Goal: Find contact information: Find contact information

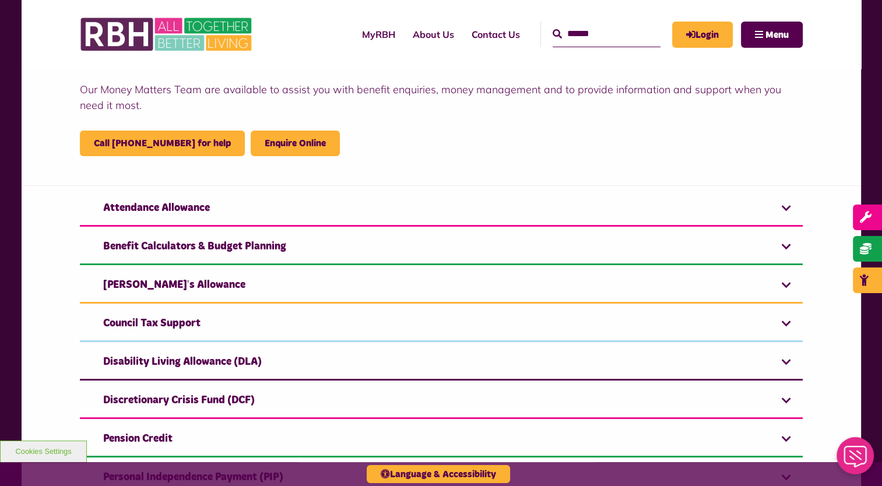
scroll to position [231, 0]
click at [41, 453] on button "Cookies Settings" at bounding box center [43, 452] width 87 height 22
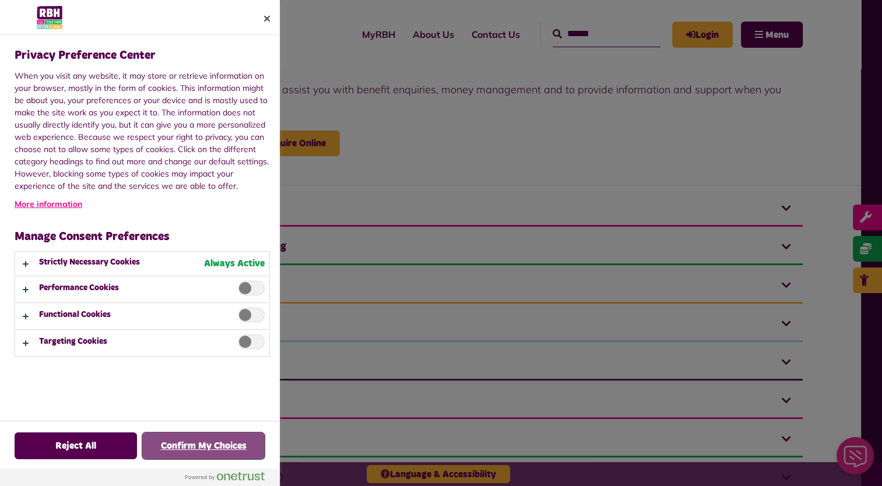
click at [202, 449] on button "Confirm My Choices" at bounding box center [203, 445] width 122 height 27
